Goal: Task Accomplishment & Management: Manage account settings

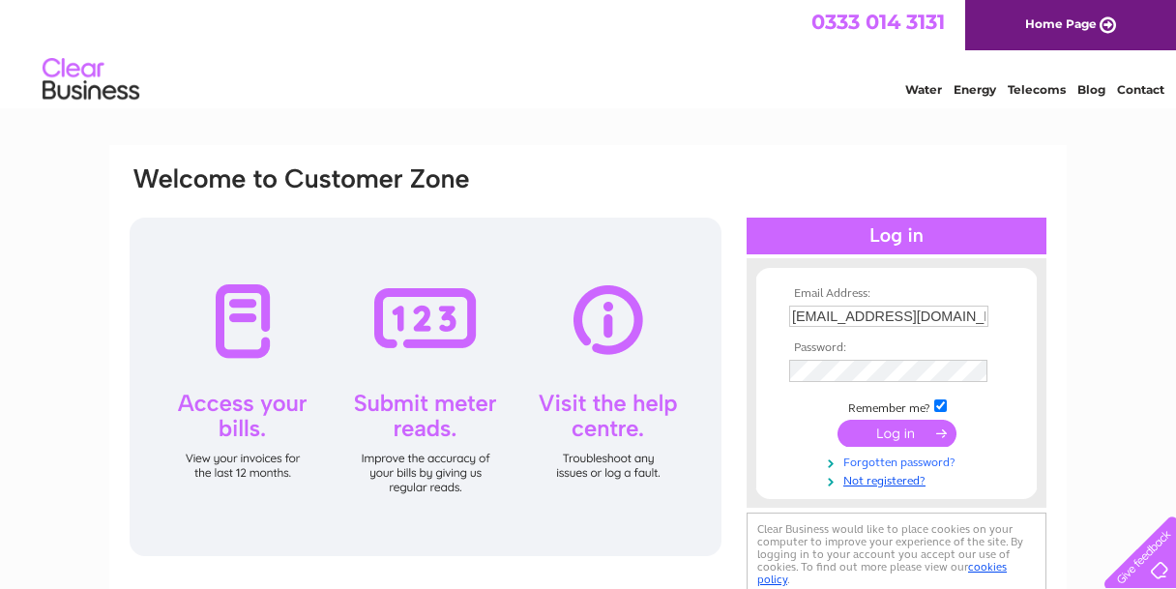
click at [896, 461] on link "Forgotten password?" at bounding box center [899, 461] width 220 height 18
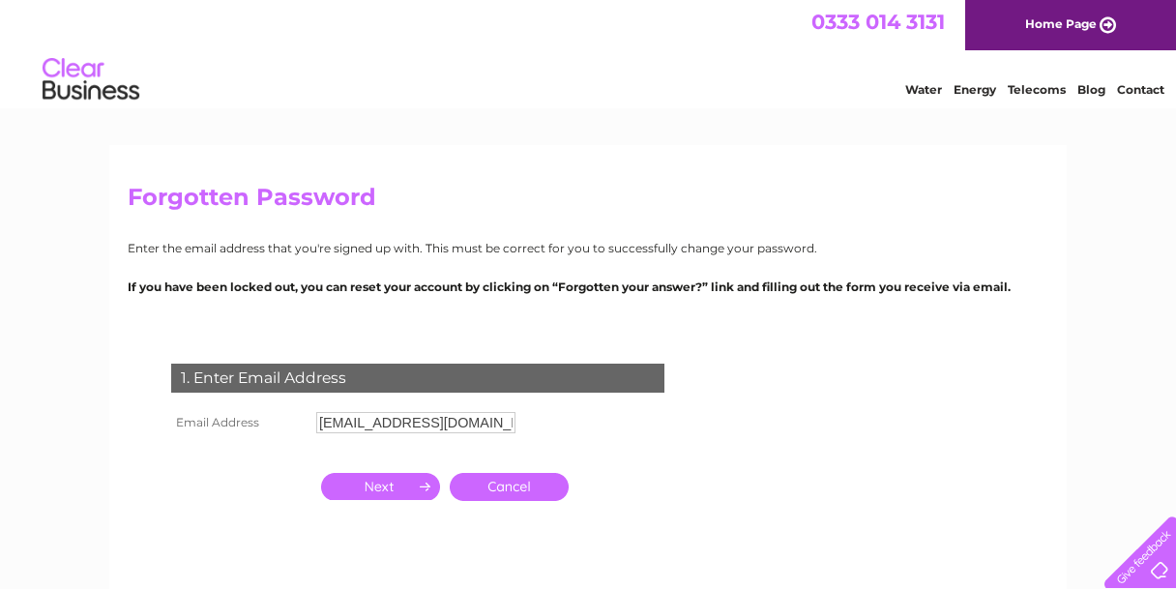
click at [401, 488] on input "button" at bounding box center [380, 486] width 119 height 27
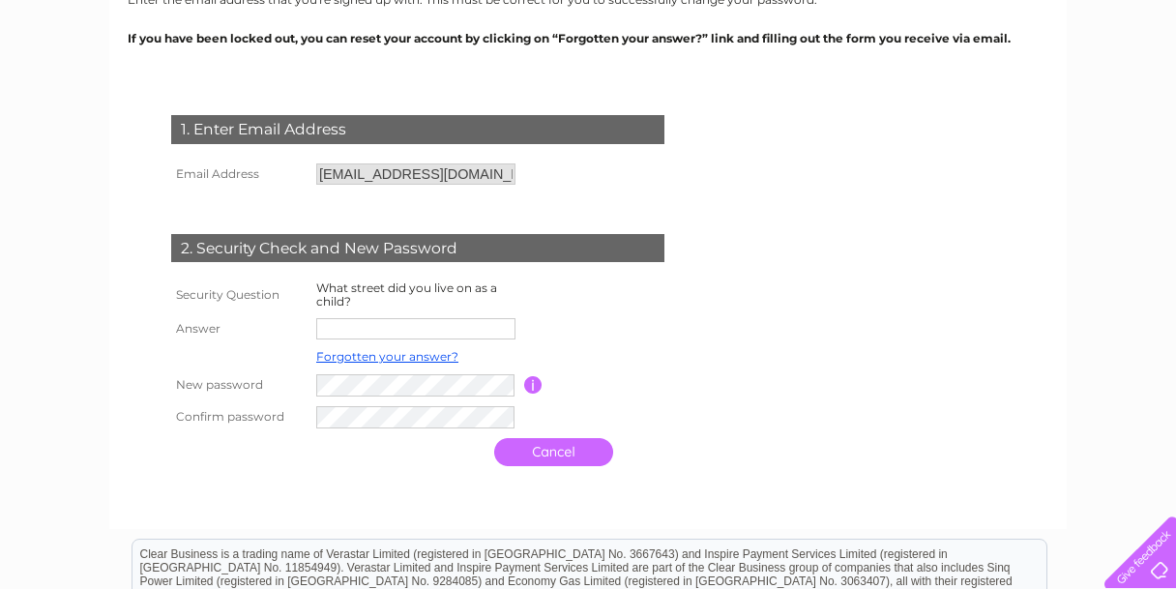
scroll to position [309, 0]
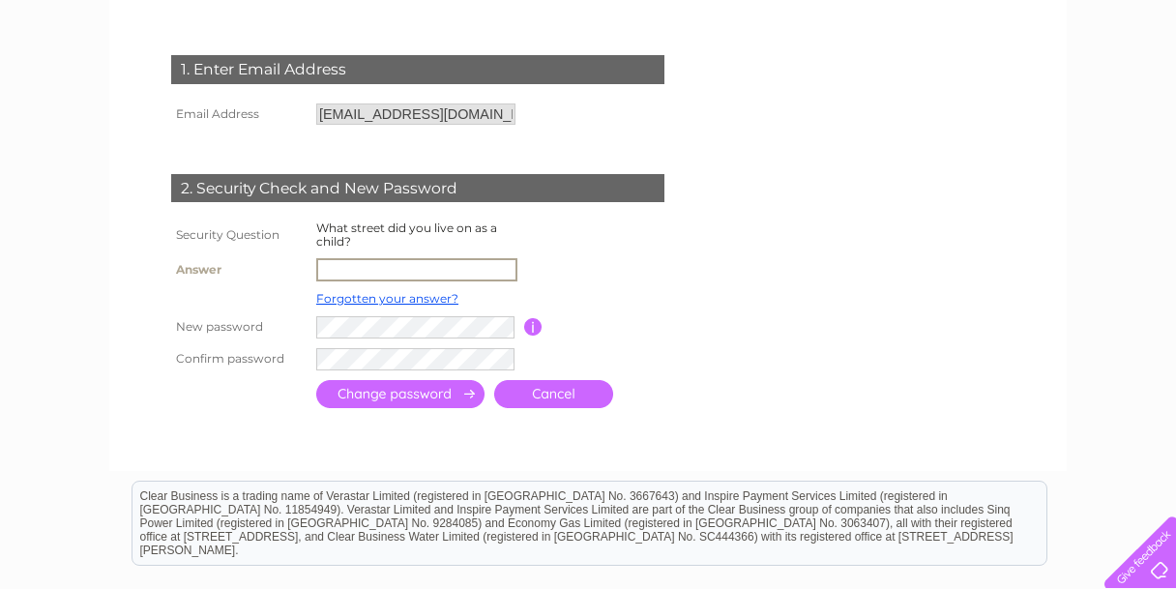
click at [376, 272] on input "text" at bounding box center [416, 269] width 201 height 23
type input "Bancroft"
click at [530, 328] on input "button" at bounding box center [533, 326] width 18 height 17
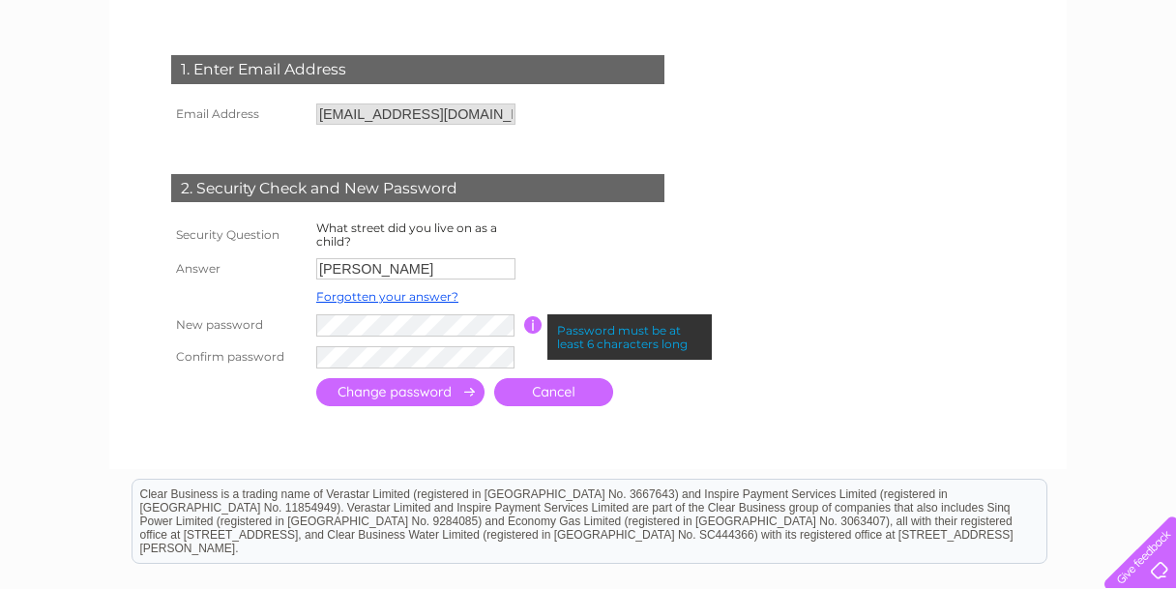
click at [415, 345] on td at bounding box center [505, 357] width 386 height 32
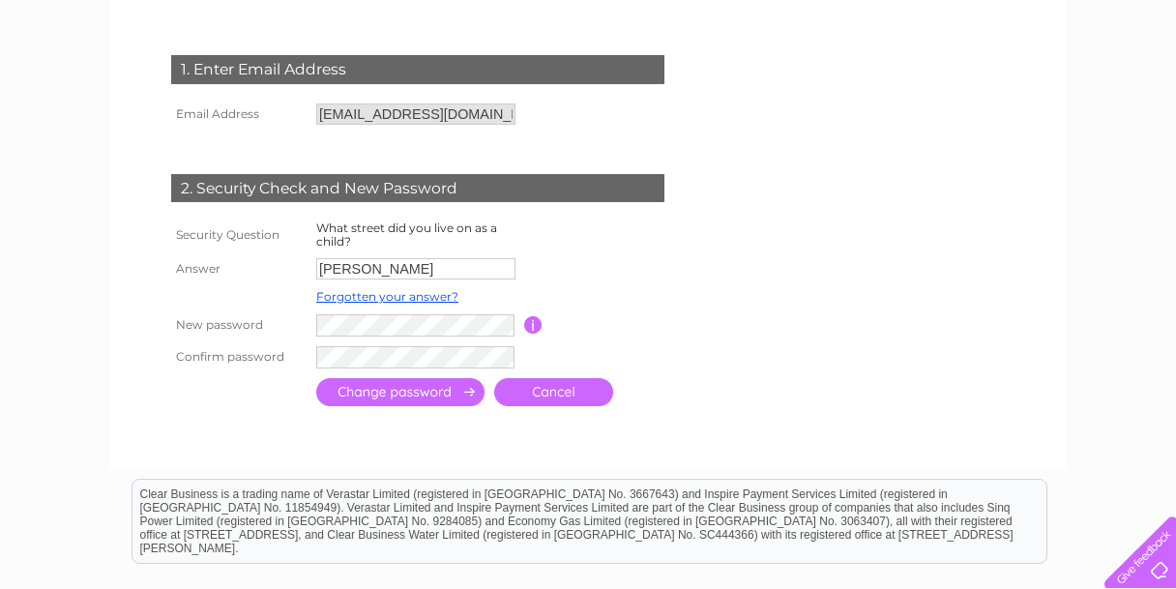
click at [397, 389] on input "submit" at bounding box center [400, 392] width 168 height 28
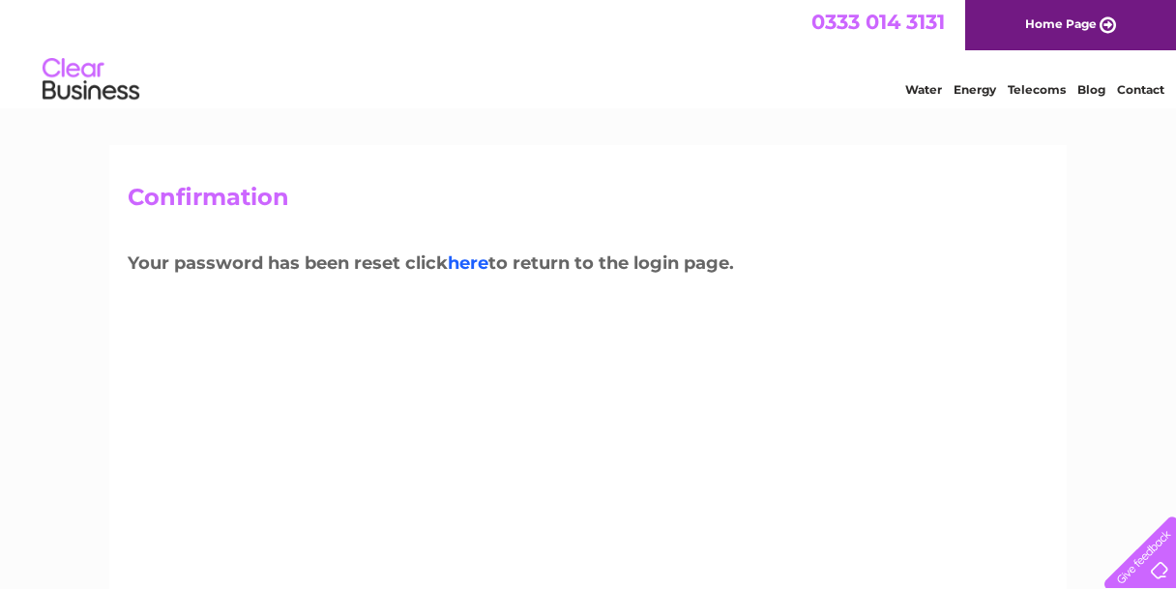
click at [479, 268] on link "here" at bounding box center [468, 262] width 41 height 21
